Goal: Obtain resource: Download file/media

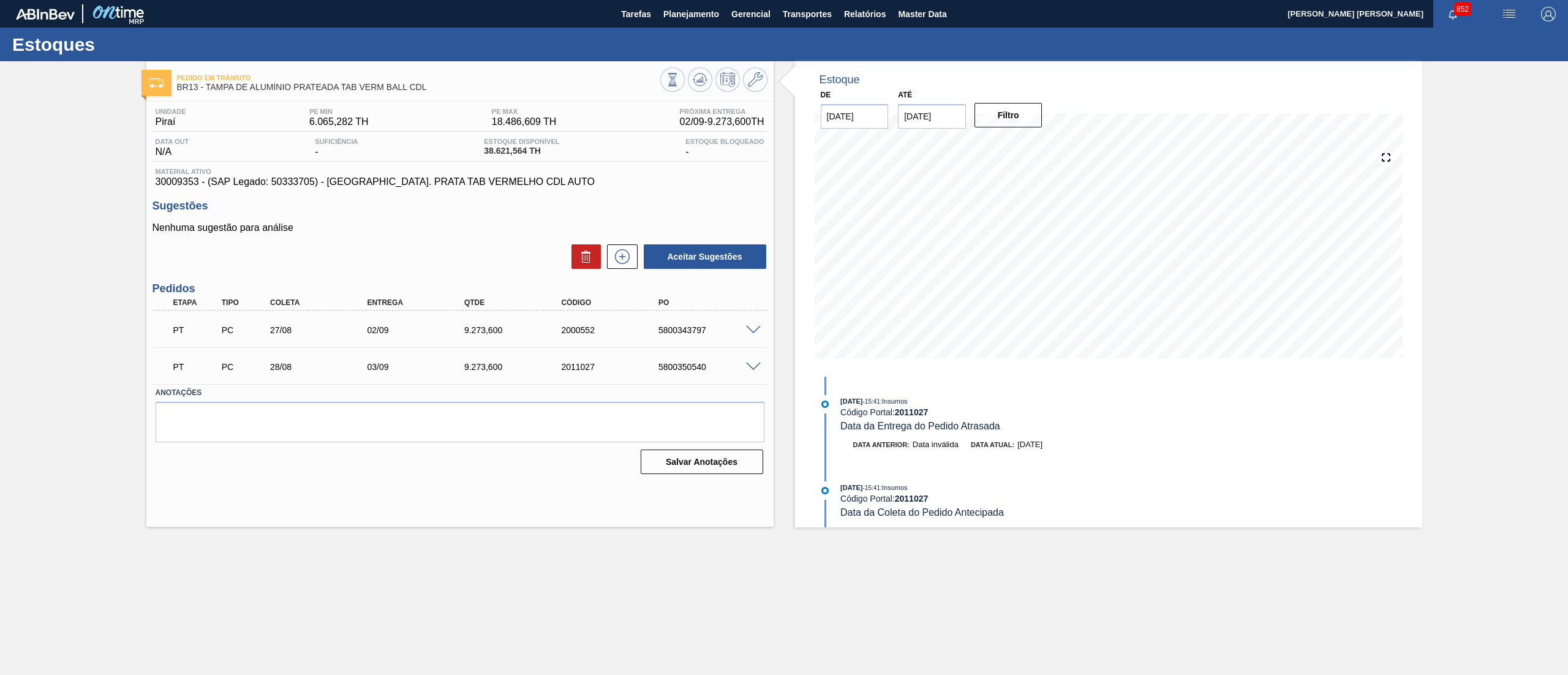
scroll to position [867, 0]
click at [749, 330] on span at bounding box center [754, 330] width 14 height 10
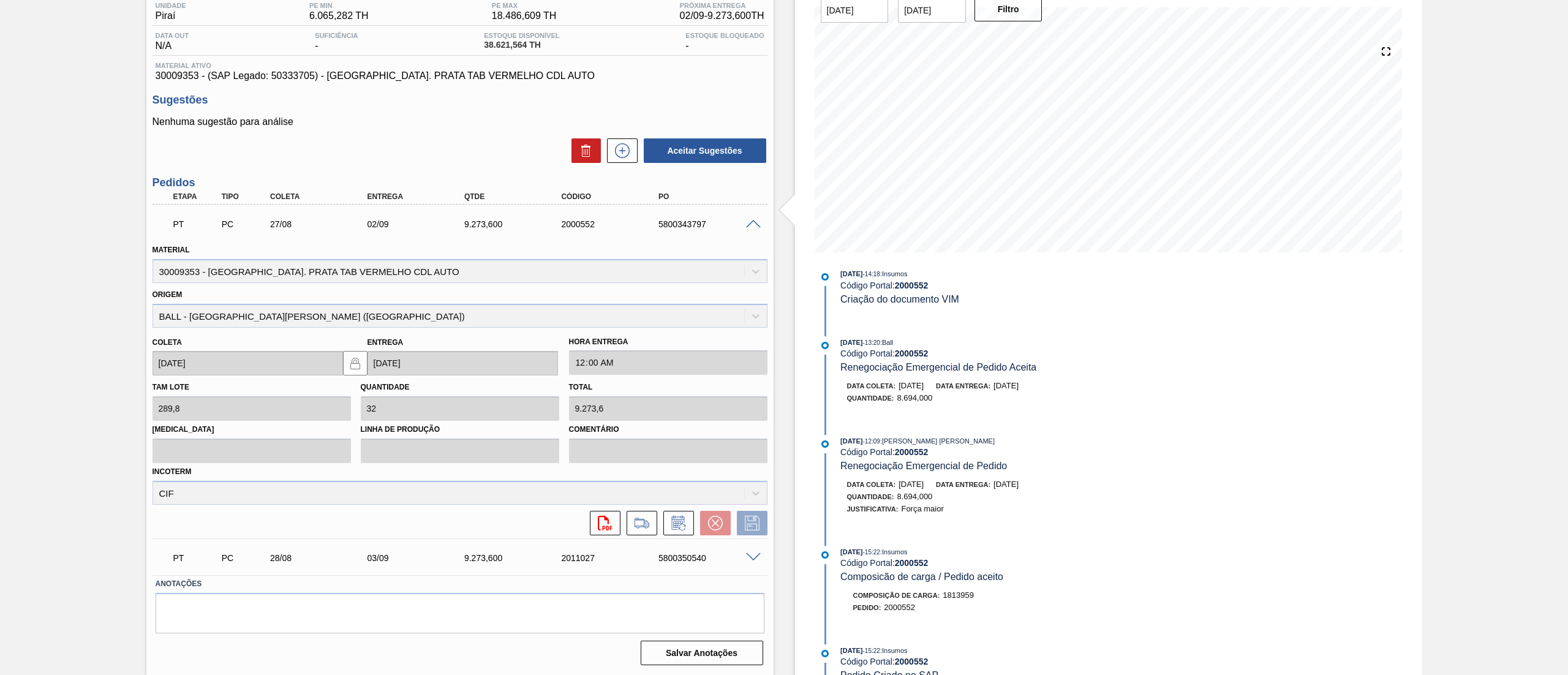
scroll to position [283, 0]
click at [587, 97] on h3 "Sugestões" at bounding box center [460, 100] width 615 height 13
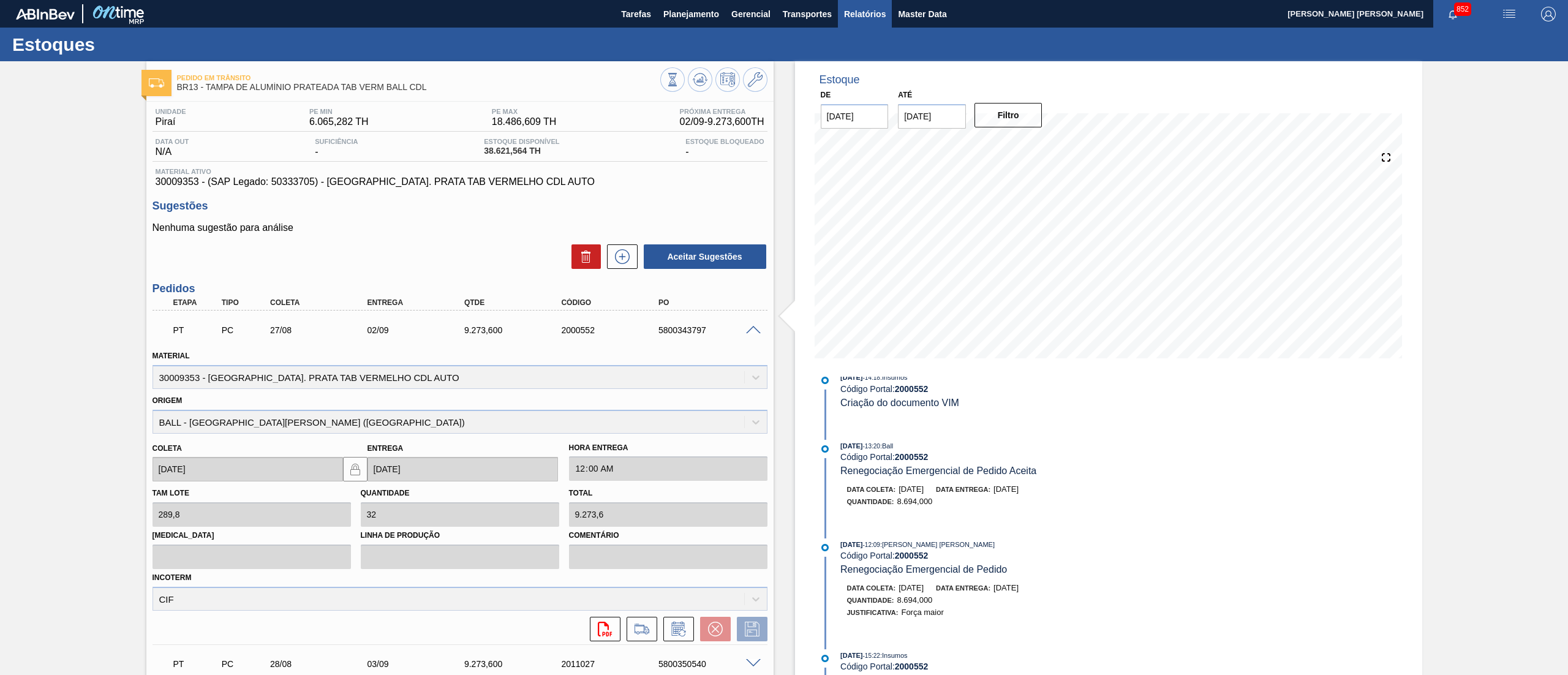
click at [841, 10] on button "Relatórios" at bounding box center [865, 14] width 54 height 28
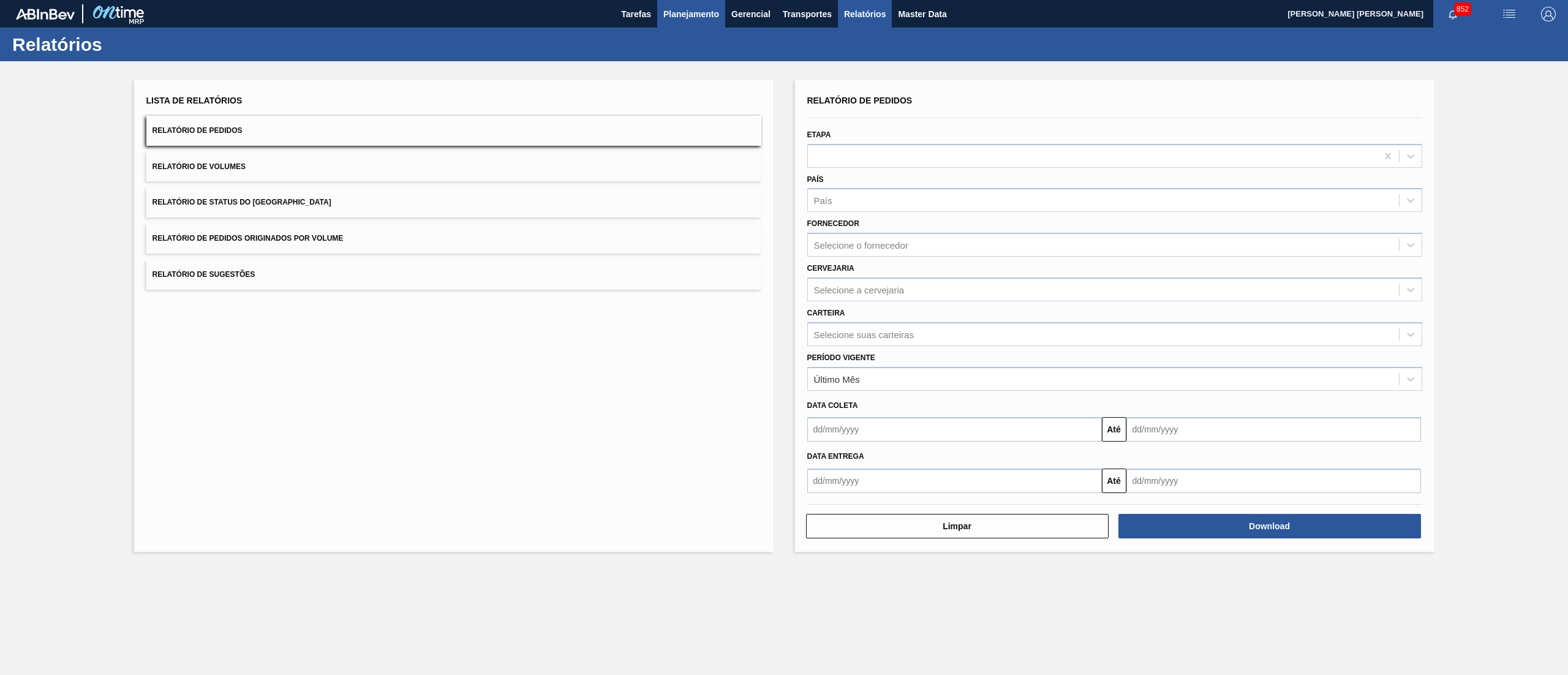
click at [703, 6] on span "Planejamento" at bounding box center [691, 14] width 56 height 14
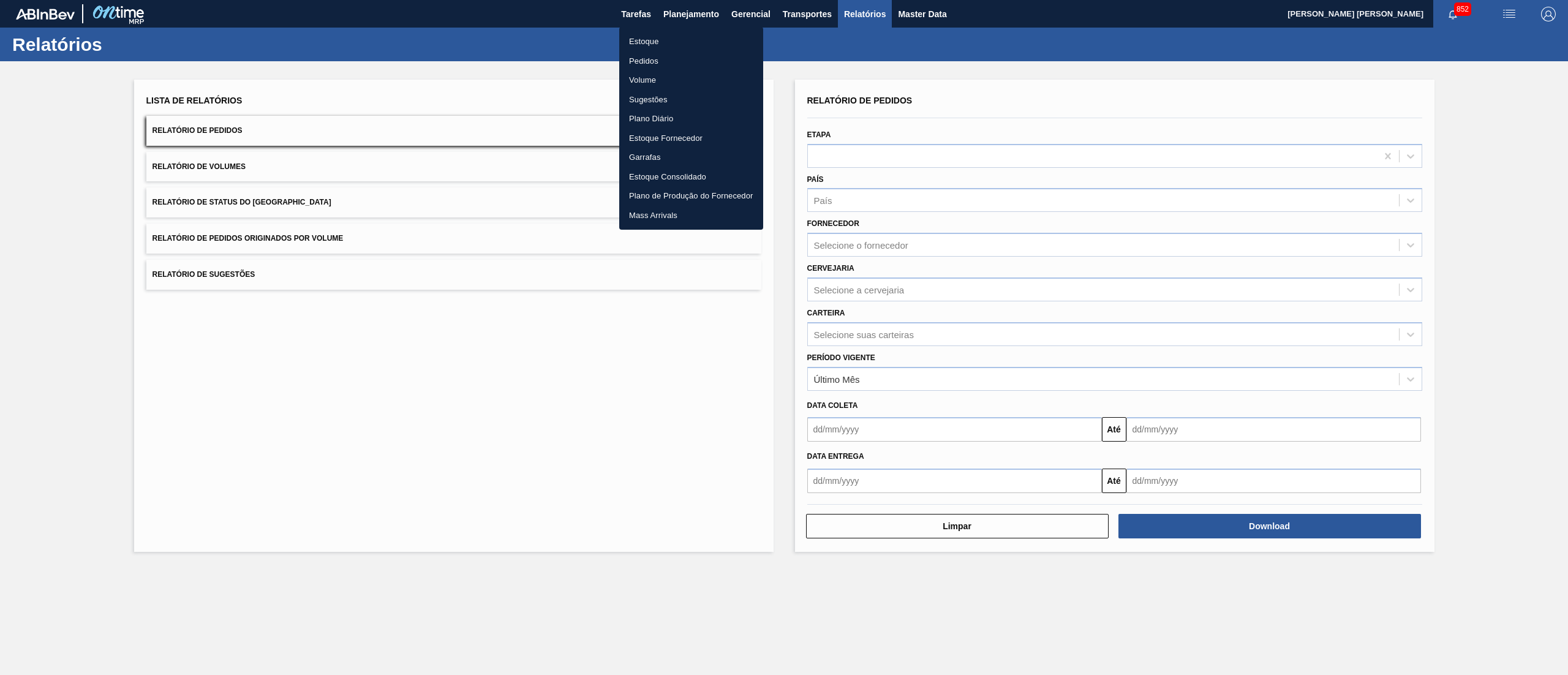
click at [774, 444] on div at bounding box center [784, 338] width 1568 height 675
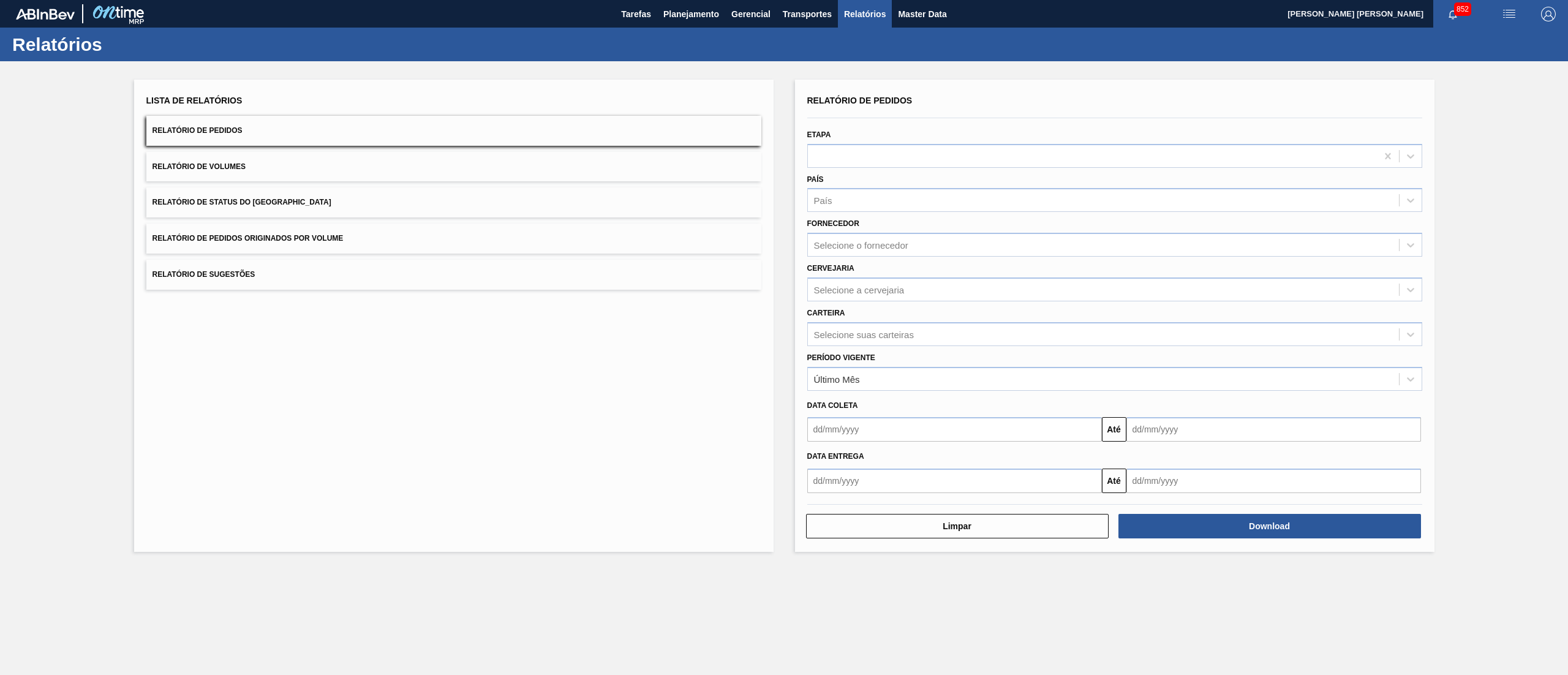
click at [849, 378] on div "Último Mês" at bounding box center [837, 378] width 46 height 10
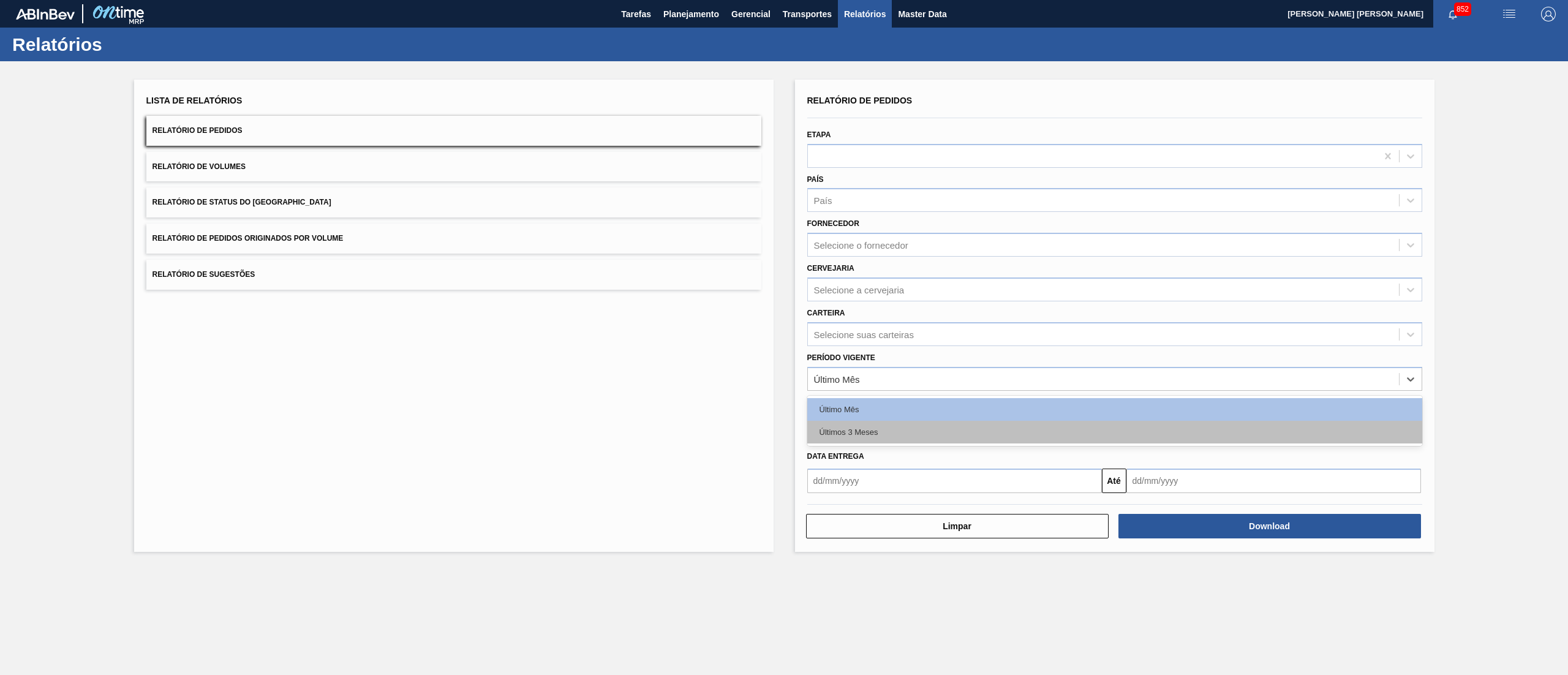
click at [865, 433] on div "Últimos 3 Meses" at bounding box center [1115, 432] width 615 height 22
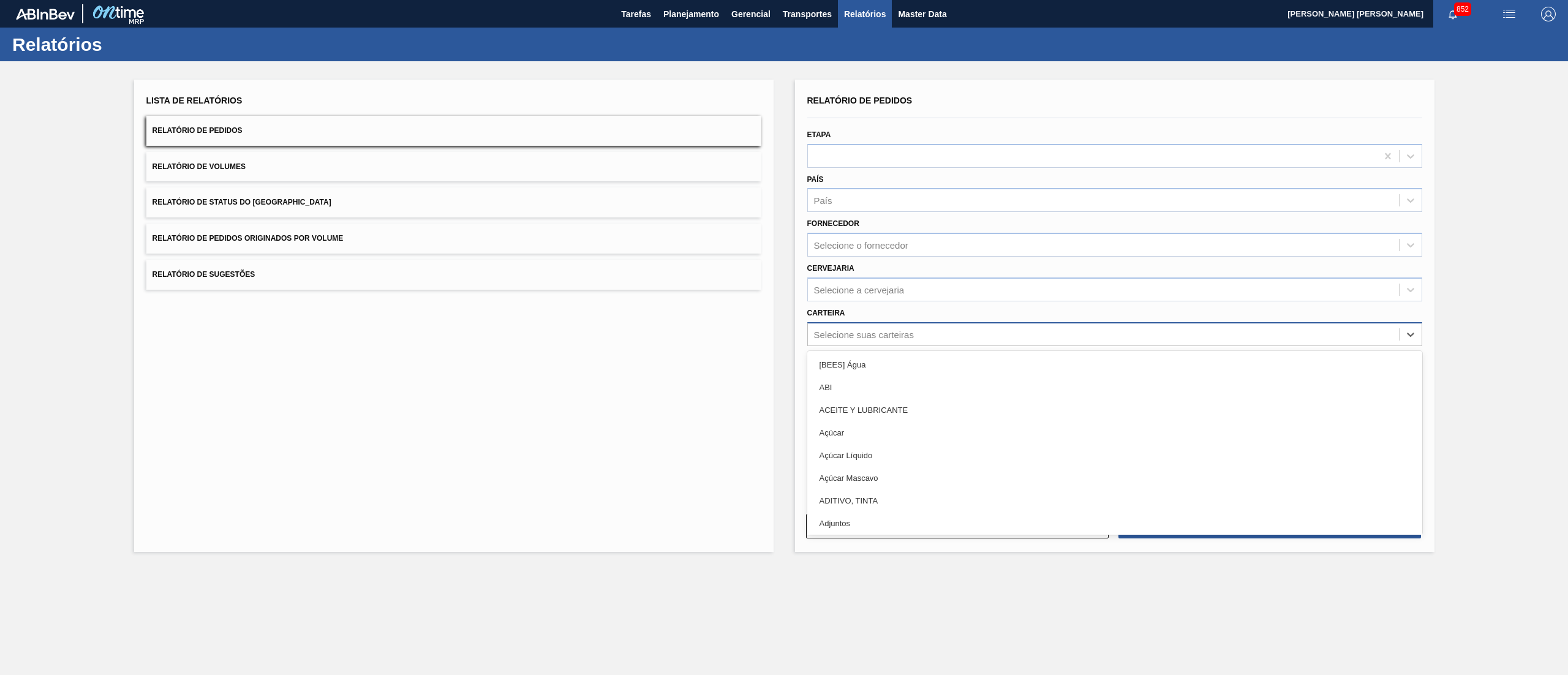
click at [863, 325] on div "Selecione suas carteiras" at bounding box center [1103, 334] width 591 height 18
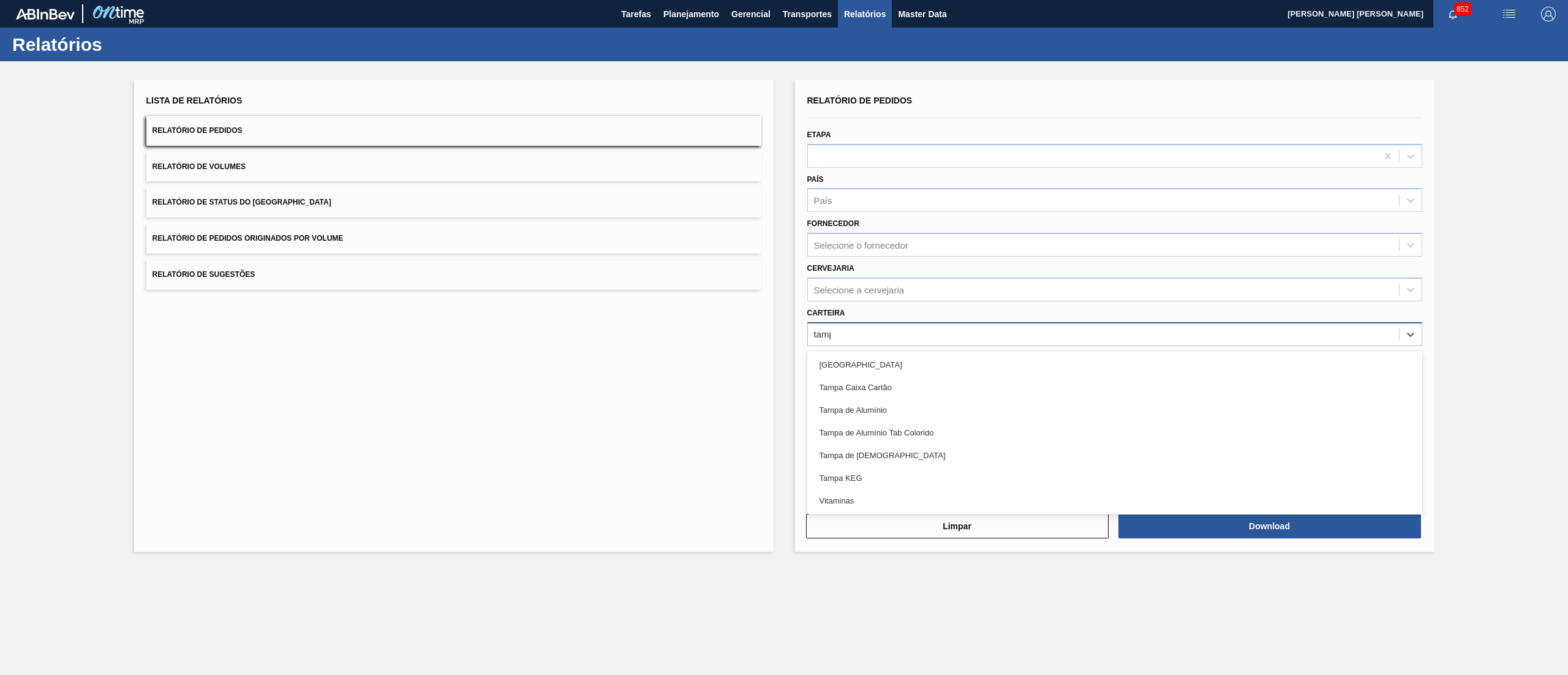
type input "tampa"
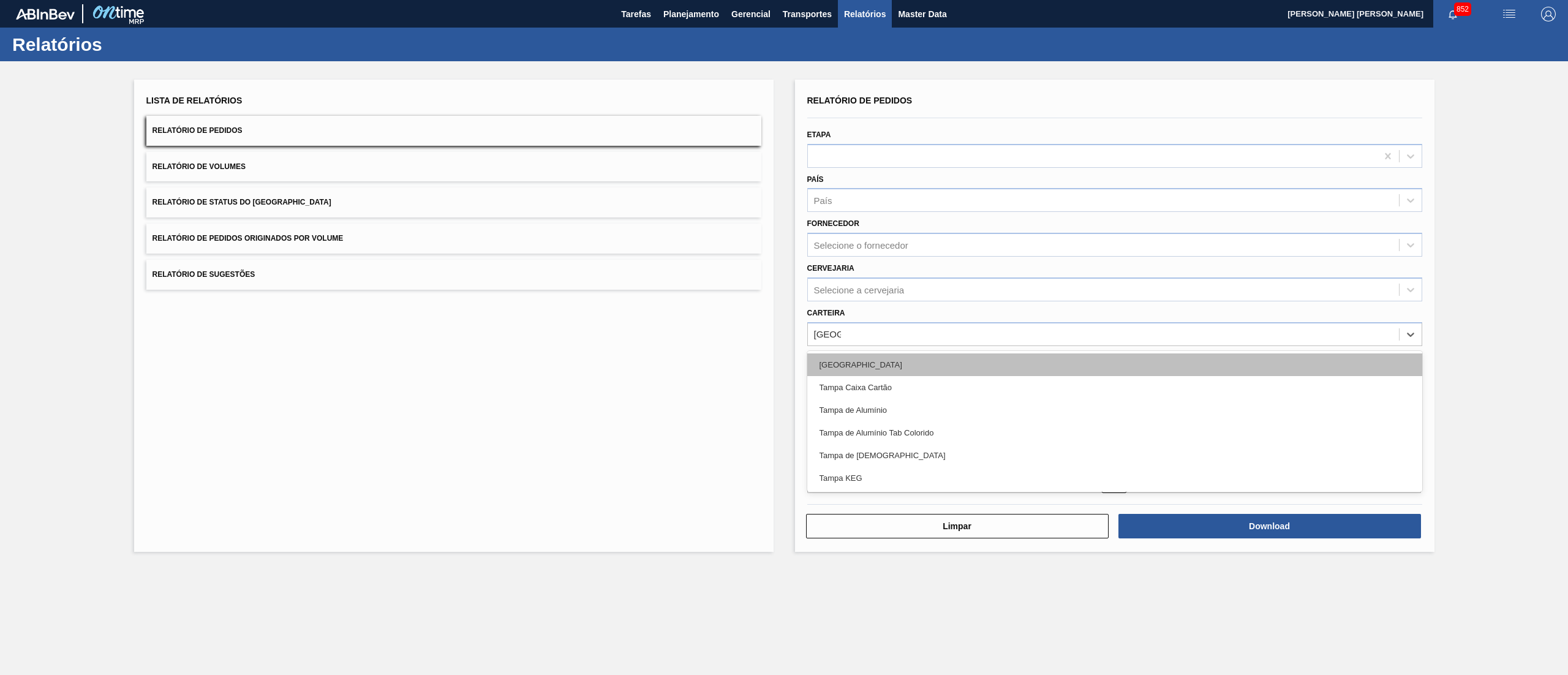
click at [858, 371] on div "Tampa" at bounding box center [1115, 365] width 615 height 22
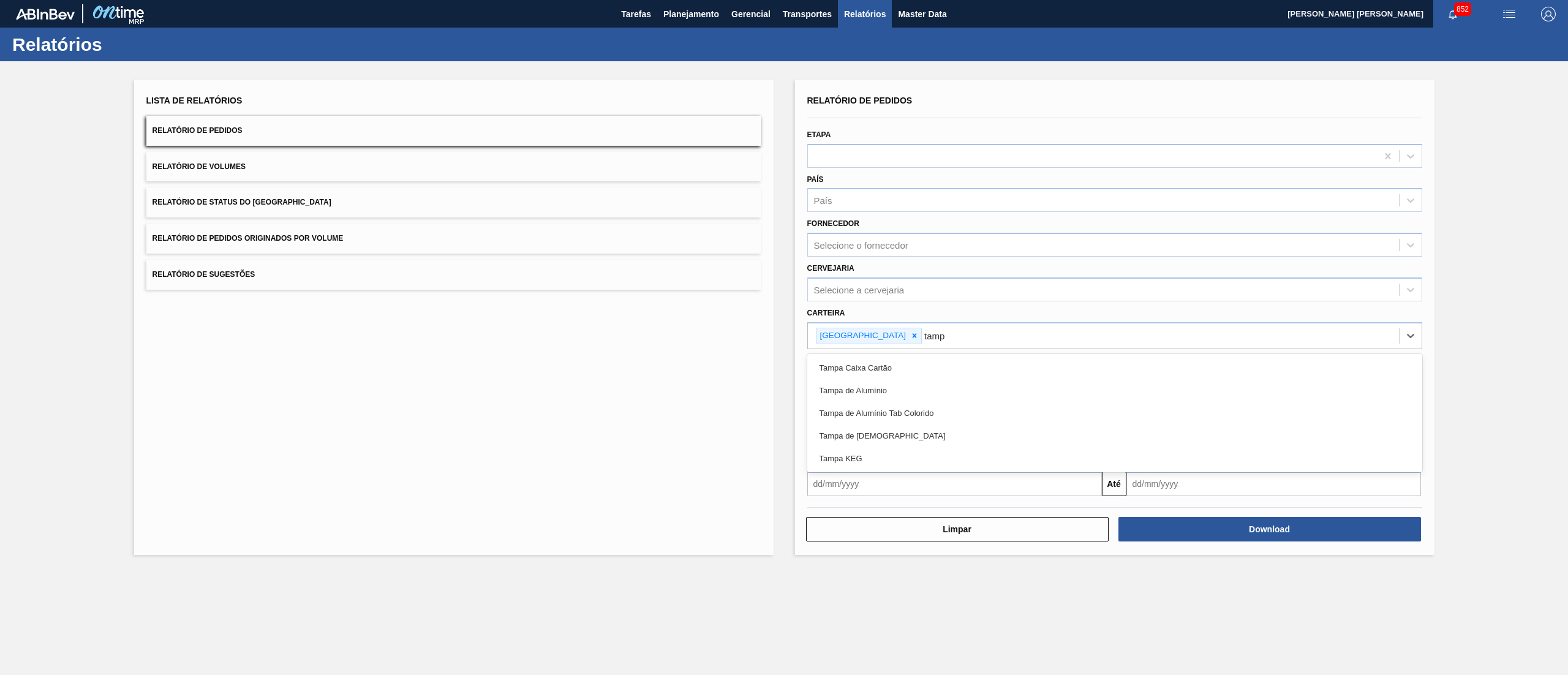
type input "tampa"
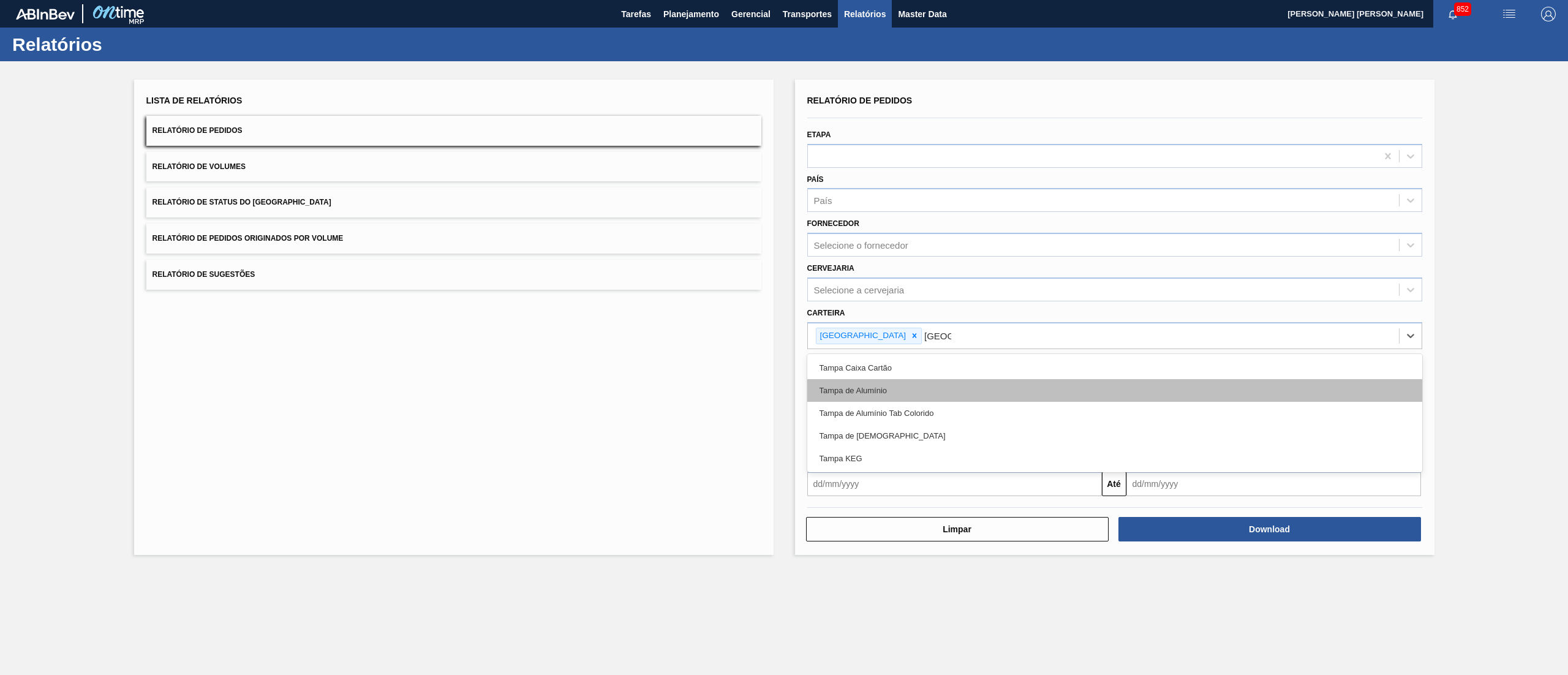
click at [910, 394] on div "Tampa de Alumínio" at bounding box center [1115, 390] width 615 height 22
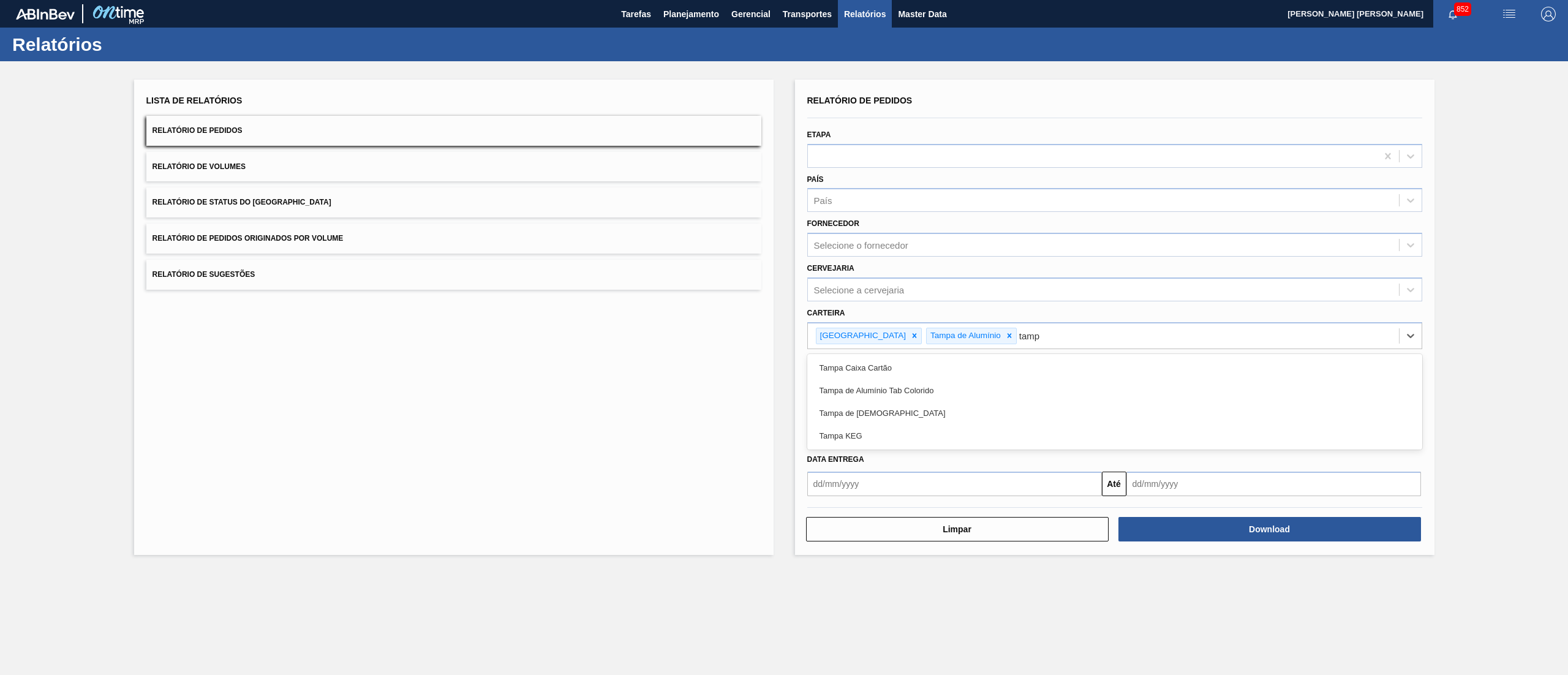
type input "tampa"
click at [910, 394] on div "Tampa de Alumínio Tab Colorido" at bounding box center [1115, 390] width 615 height 22
type input "tampa"
click at [910, 394] on div "Tampa de Lata" at bounding box center [1115, 390] width 615 height 22
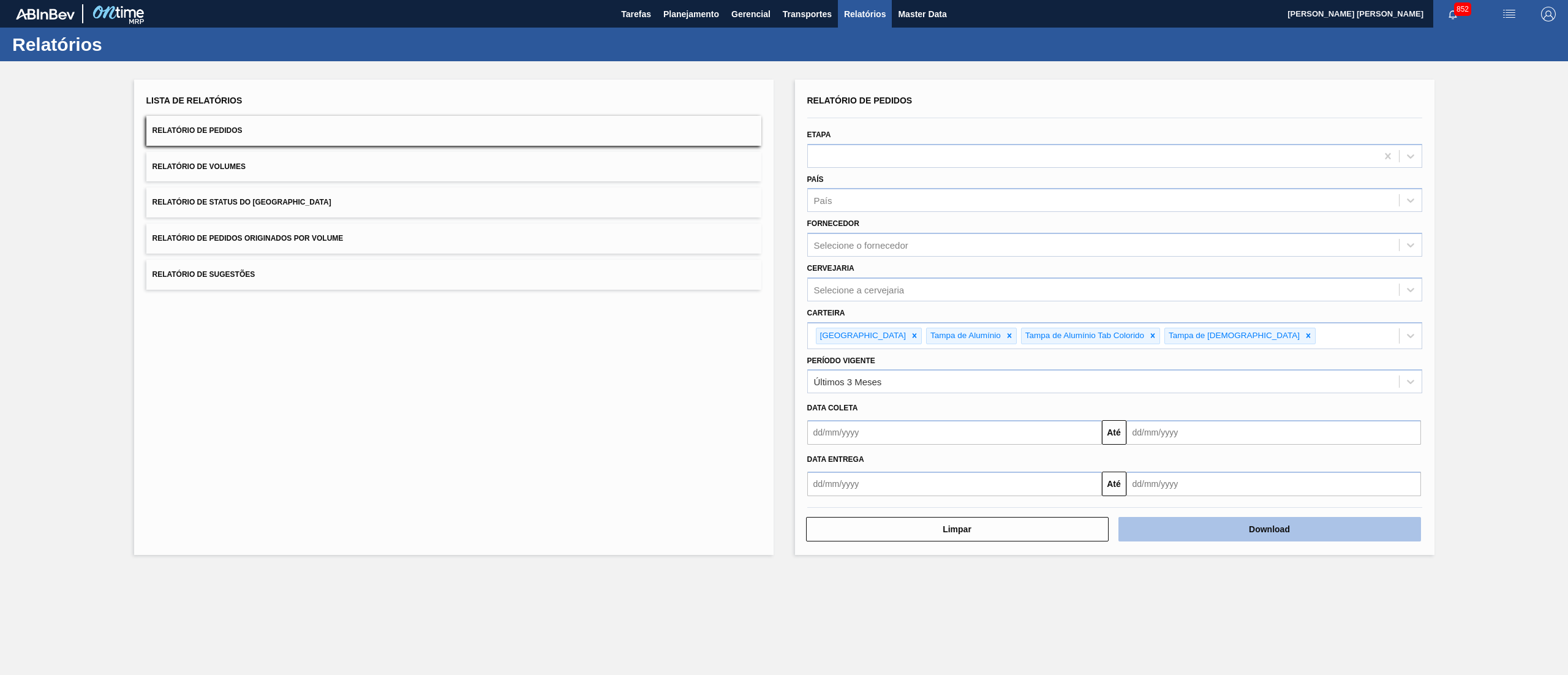
click at [1283, 538] on button "Download" at bounding box center [1269, 529] width 303 height 25
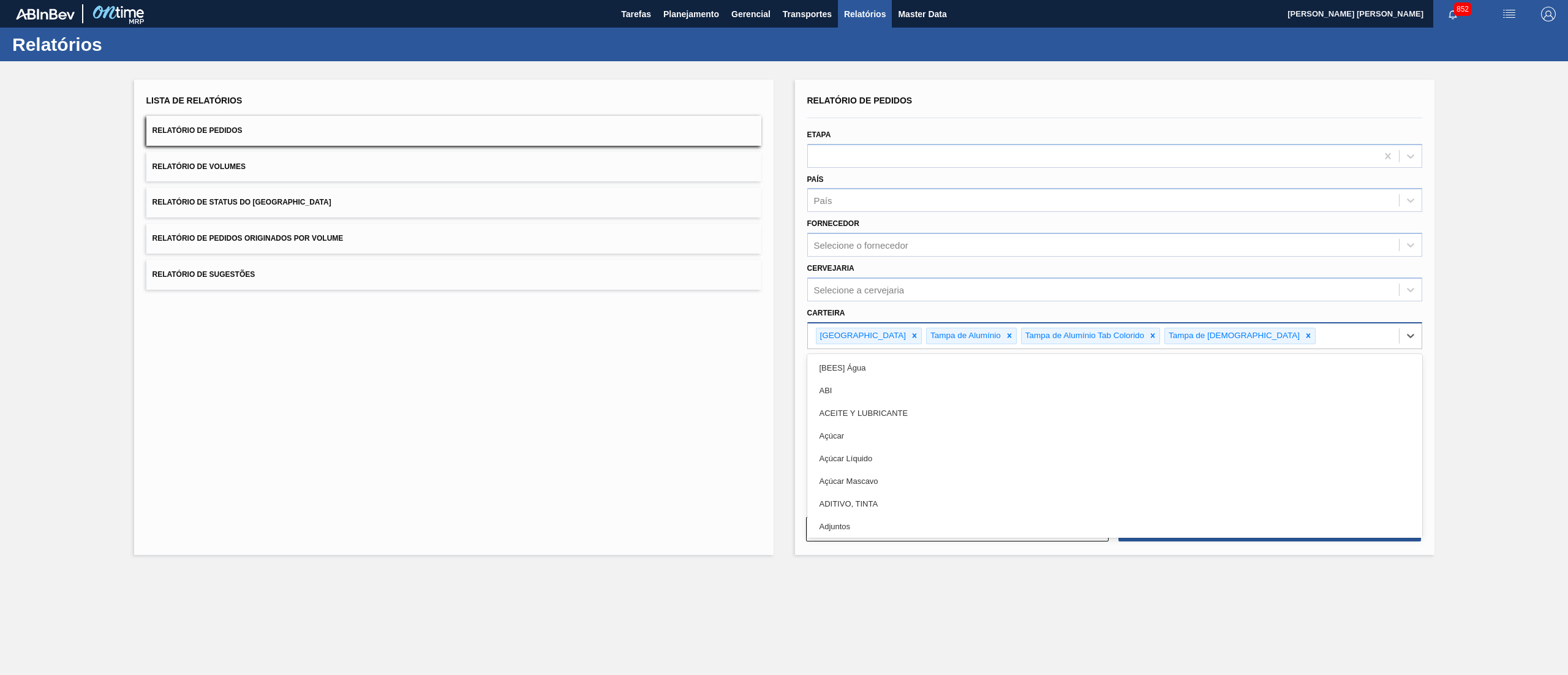
click at [1290, 339] on div "Tampa Tampa de Alumínio Tampa de Alumínio Tab Colorido Tampa de Lata" at bounding box center [1103, 335] width 591 height 25
type input "t"
